Goal: Task Accomplishment & Management: Manage account settings

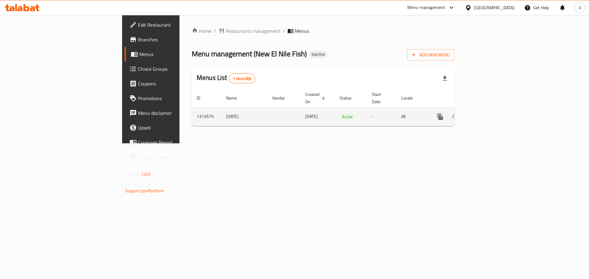
click at [488, 113] on icon "enhanced table" at bounding box center [483, 116] width 7 height 7
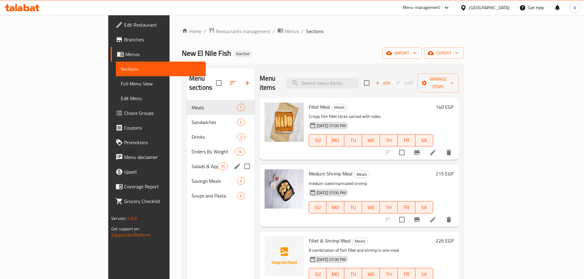
click at [187, 163] on div "Salads & Appetizers 10" at bounding box center [221, 166] width 68 height 15
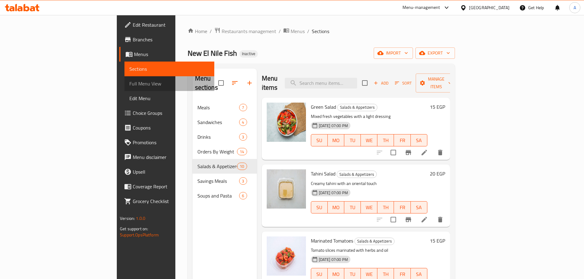
click at [129, 82] on span "Full Menu View" at bounding box center [169, 83] width 80 height 7
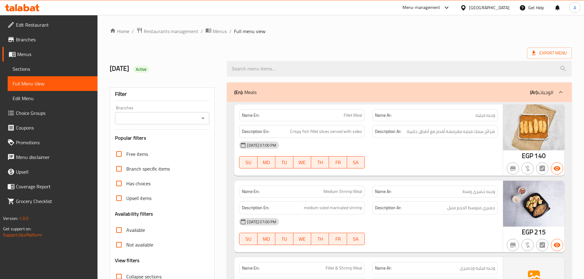
scroll to position [184, 0]
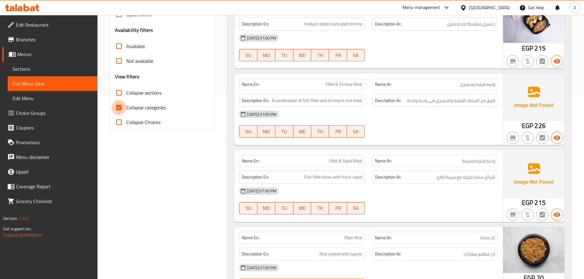
click at [121, 106] on input "Collapse categories" at bounding box center [119, 107] width 15 height 15
checkbox input "false"
click at [113, 84] on div "Filter Branches Branches Popular filters Free items Branch specific items Has c…" at bounding box center [162, 16] width 105 height 227
click at [117, 90] on input "Collapse sections" at bounding box center [119, 93] width 15 height 15
checkbox input "true"
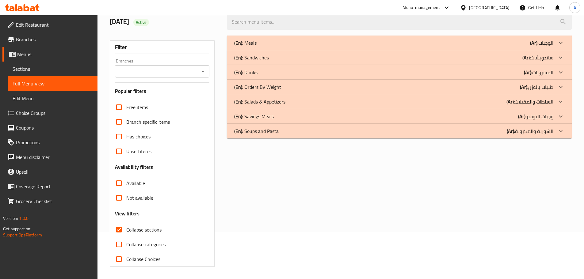
scroll to position [47, 0]
click at [464, 105] on div "(En): Salads & Appetizers (Ar): السلطات والمقبلات" at bounding box center [399, 101] width 345 height 15
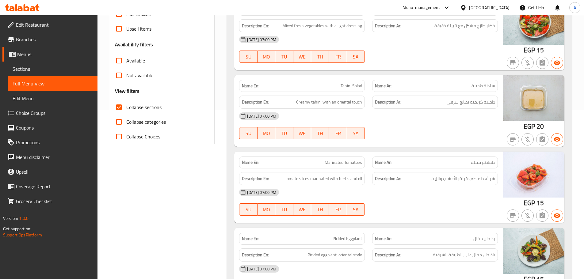
scroll to position [231, 0]
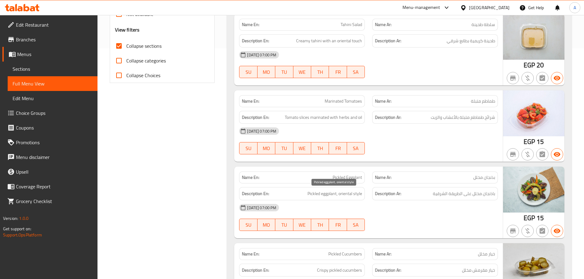
click at [342, 194] on span "Pickled eggplant, oriental style" at bounding box center [335, 194] width 55 height 8
click at [442, 205] on div "[DATE] 07:00 PM" at bounding box center [368, 208] width 266 height 15
click at [346, 197] on span "Pickled eggplant, oriental style" at bounding box center [335, 194] width 55 height 8
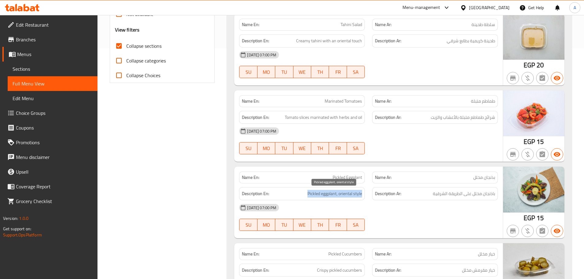
click at [346, 197] on span "Pickled eggplant, oriental style" at bounding box center [335, 194] width 55 height 8
click at [397, 211] on div "[DATE] 07:00 PM" at bounding box center [368, 208] width 266 height 15
click at [324, 197] on span "Pickled eggplant, oriental style" at bounding box center [335, 194] width 55 height 8
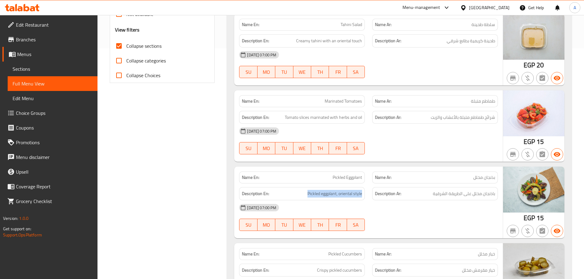
copy span "Pickled eggplant, oriental style"
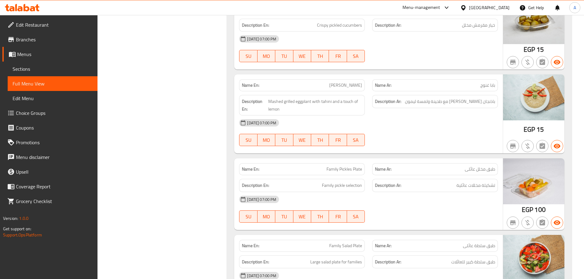
scroll to position [507, 0]
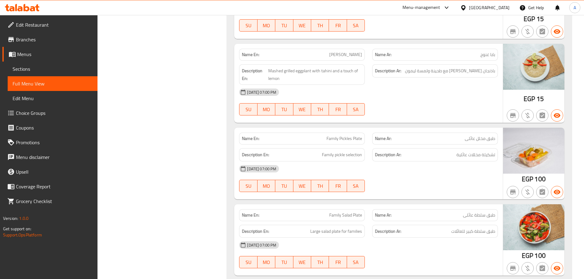
click at [329, 154] on span "Family pickle selection" at bounding box center [342, 155] width 40 height 8
copy span "Family pickle selection"
click at [444, 171] on div "[DATE] 07:00 PM" at bounding box center [368, 169] width 266 height 15
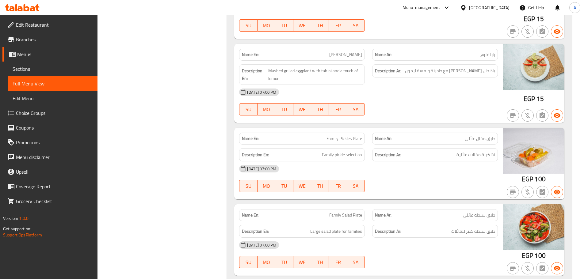
scroll to position [537, 0]
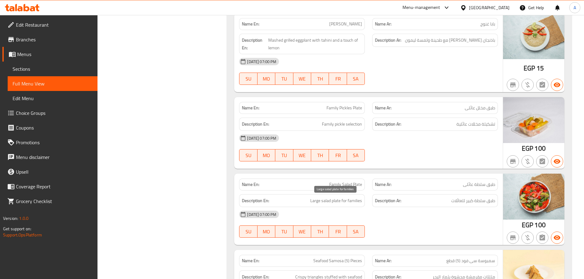
click at [342, 201] on span "Large salad plate for families" at bounding box center [336, 201] width 52 height 8
copy span "Large salad plate for families"
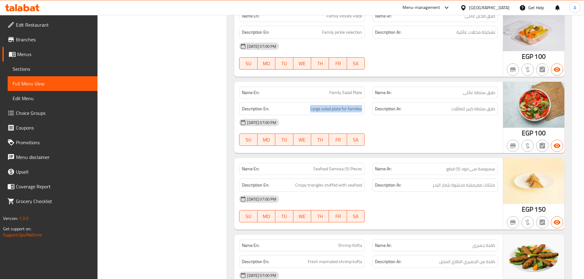
scroll to position [715, 0]
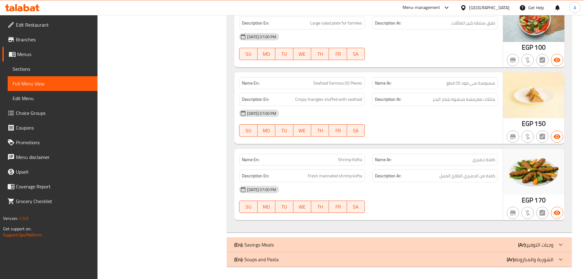
click at [452, 201] on div "[DATE] 07:00 PM SU MO TU WE TH FR SA" at bounding box center [368, 199] width 266 height 34
click at [36, 39] on span "Branches" at bounding box center [54, 39] width 77 height 7
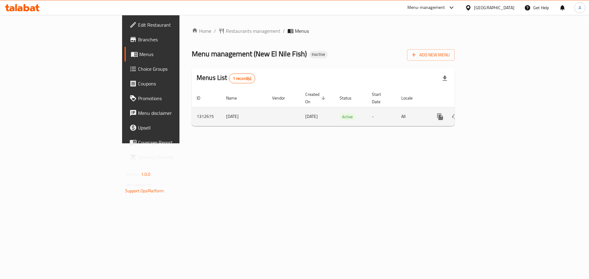
click at [491, 109] on link "enhanced table" at bounding box center [484, 116] width 15 height 15
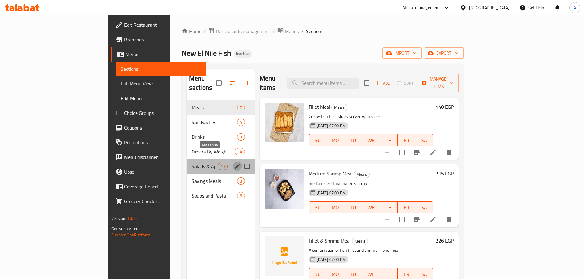
click at [234, 163] on icon "edit" at bounding box center [237, 166] width 7 height 7
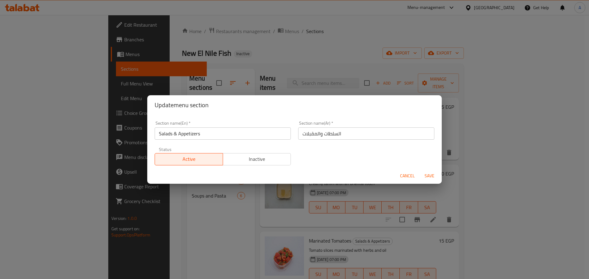
click at [237, 134] on input "Salads & Appetizers" at bounding box center [223, 134] width 136 height 12
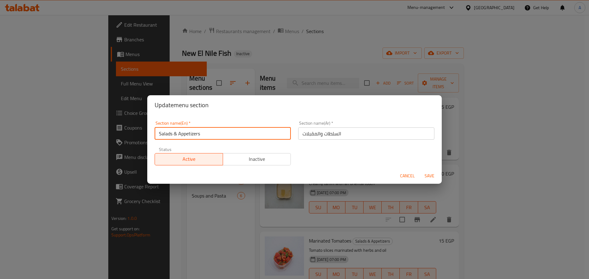
click at [237, 134] on input "Salads & Appetizers" at bounding box center [223, 134] width 136 height 12
click at [217, 135] on input "Salads & Appetizers" at bounding box center [223, 134] width 136 height 12
